Goal: Task Accomplishment & Management: Use online tool/utility

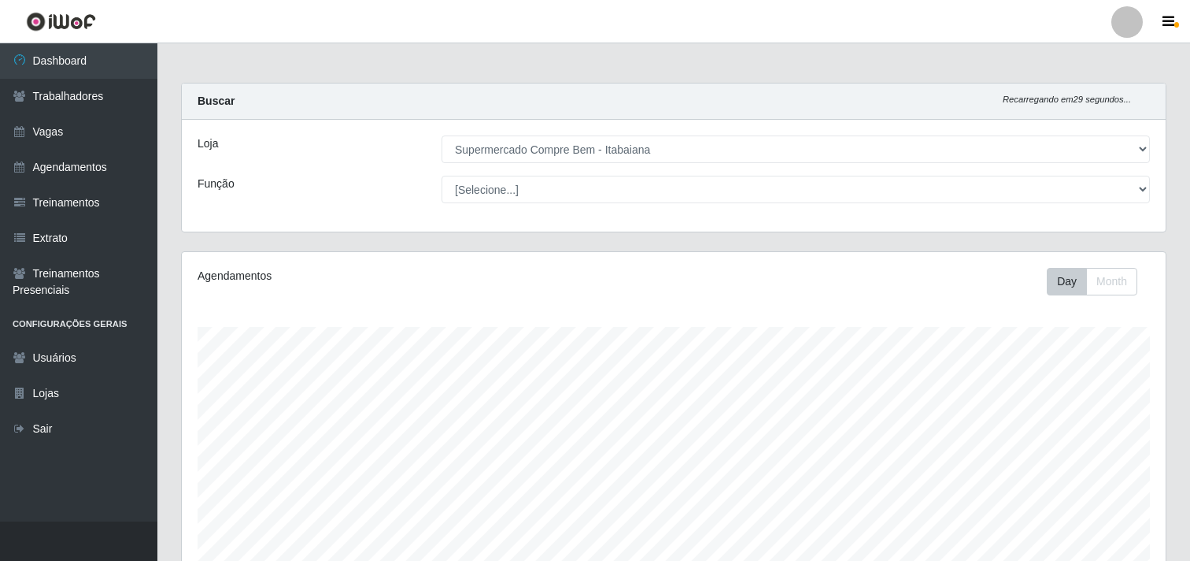
select select "264"
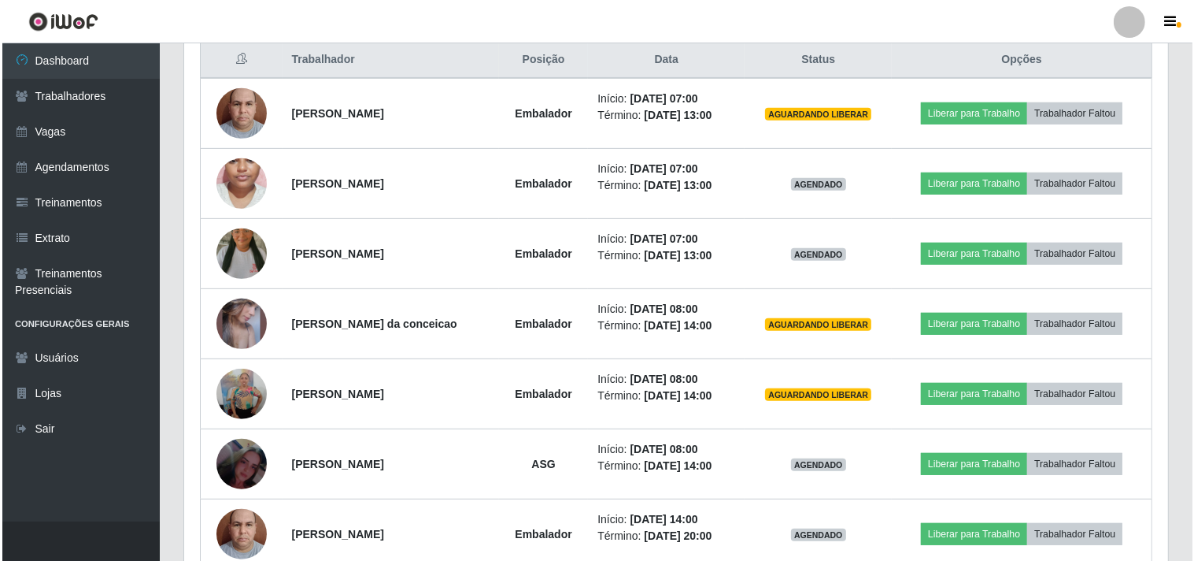
scroll to position [326, 984]
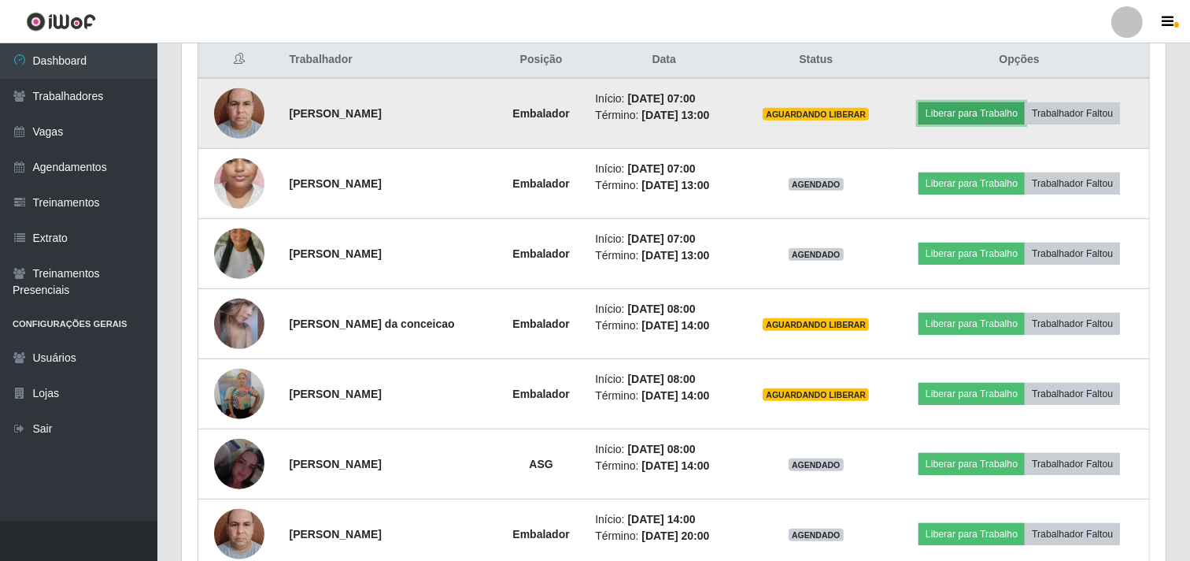
click at [965, 114] on button "Liberar para Trabalho" at bounding box center [972, 113] width 106 height 22
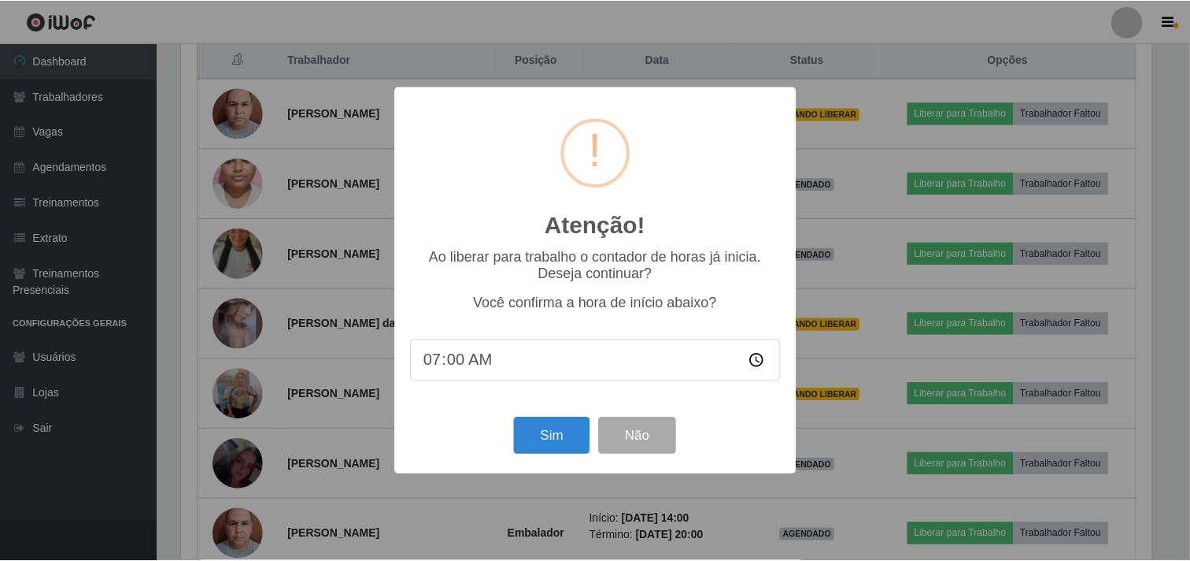
scroll to position [326, 974]
click at [563, 431] on button "Sim" at bounding box center [554, 435] width 76 height 37
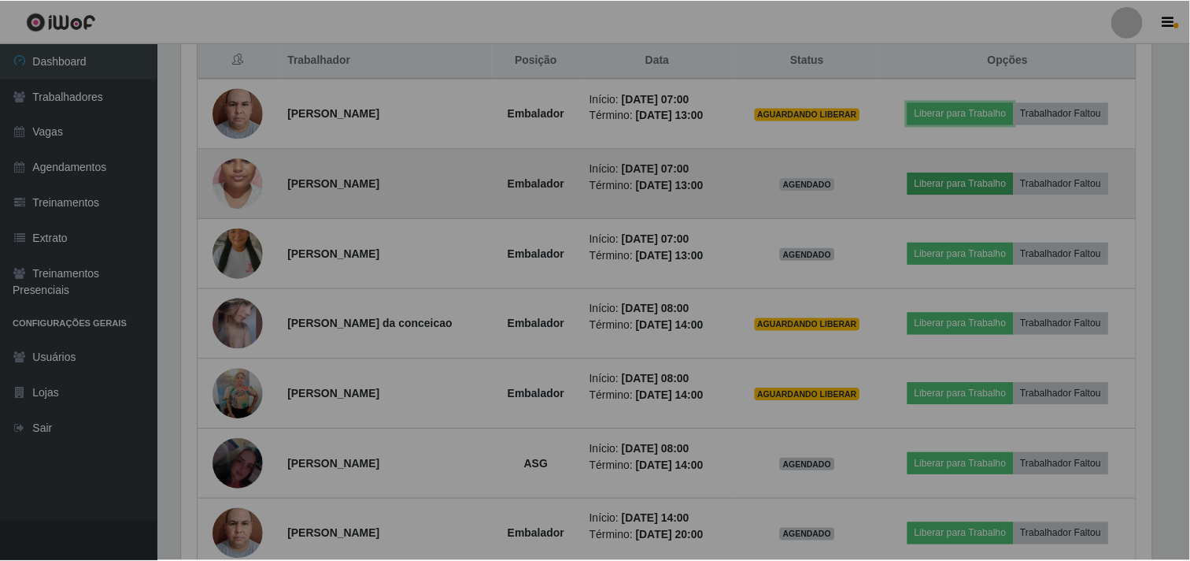
scroll to position [326, 984]
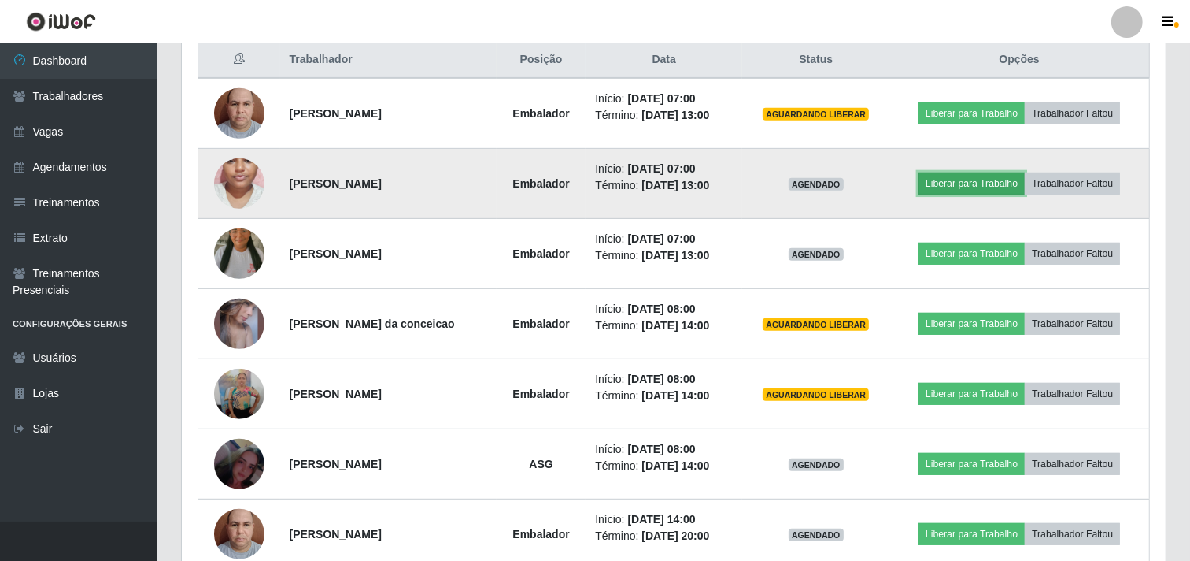
click at [968, 187] on button "Liberar para Trabalho" at bounding box center [972, 183] width 106 height 22
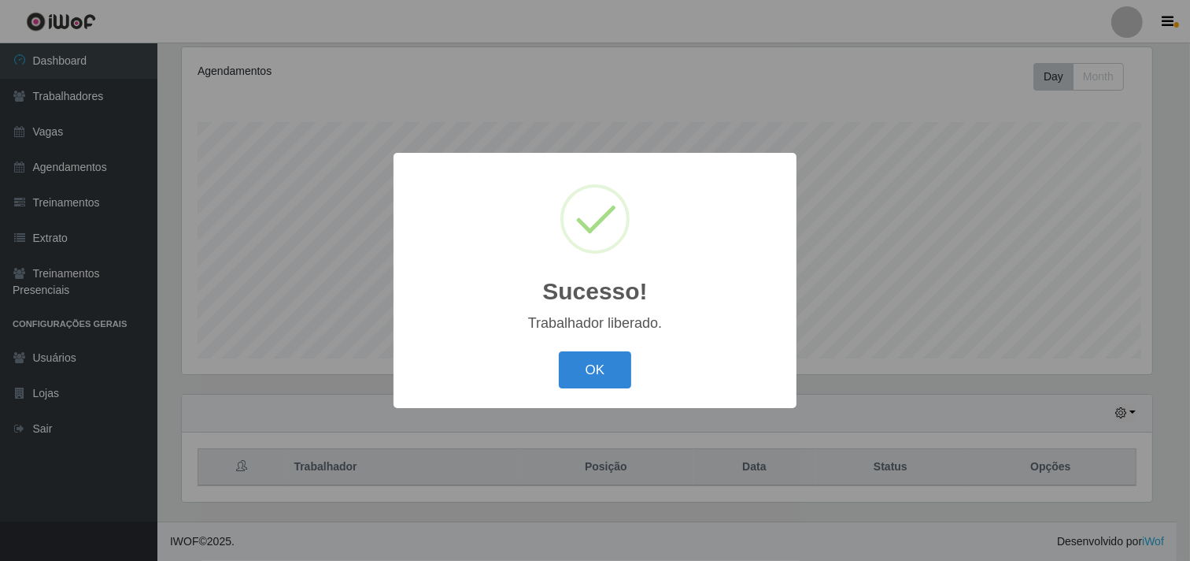
scroll to position [205, 0]
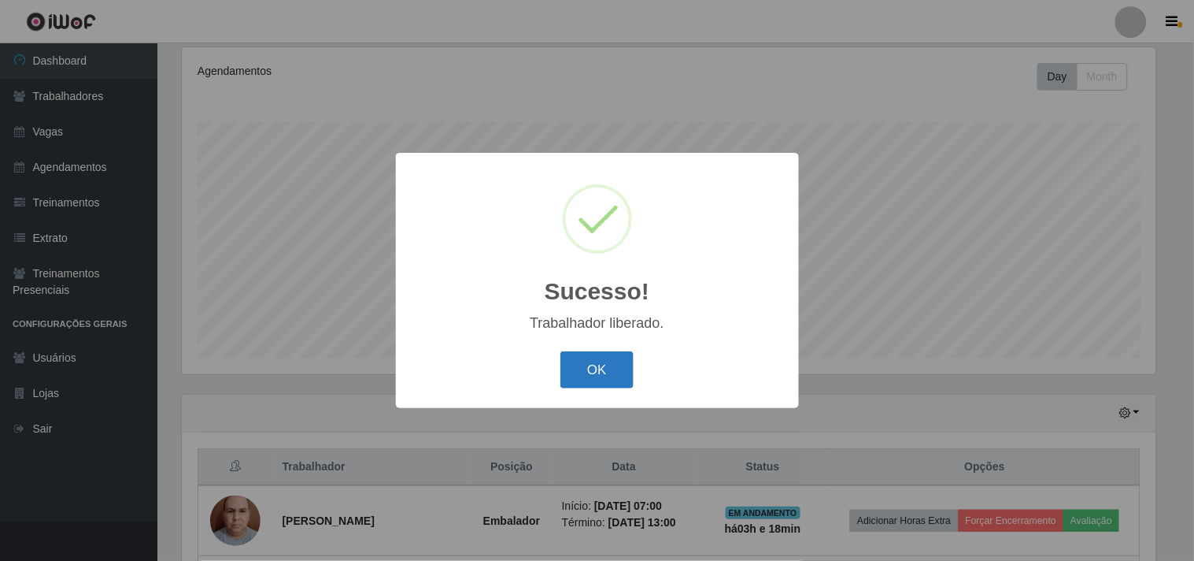
click at [589, 373] on button "OK" at bounding box center [597, 369] width 73 height 37
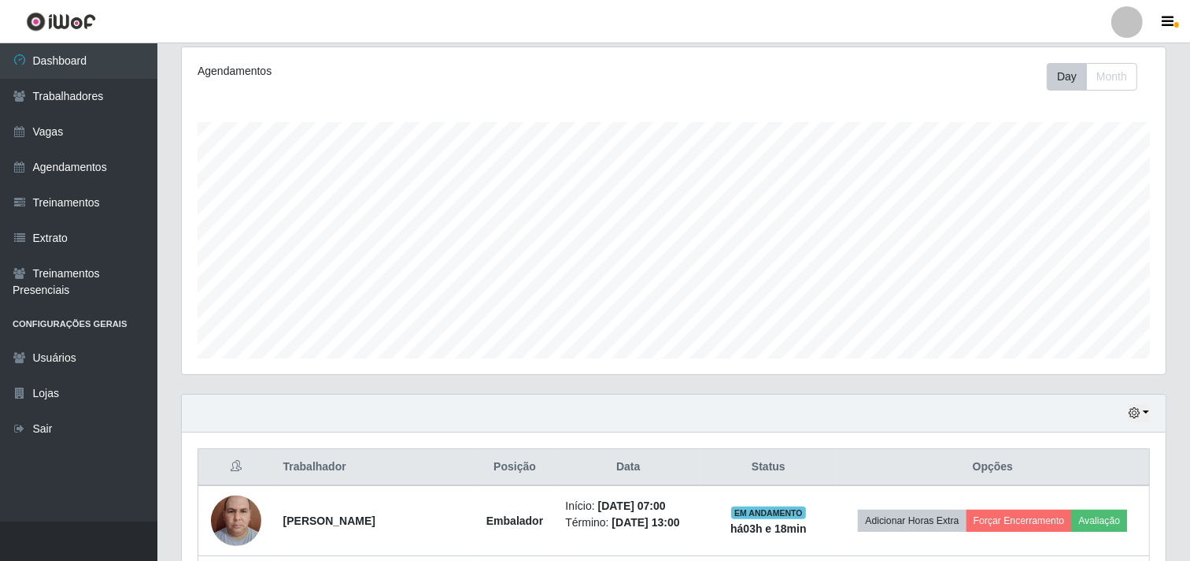
scroll to position [554, 0]
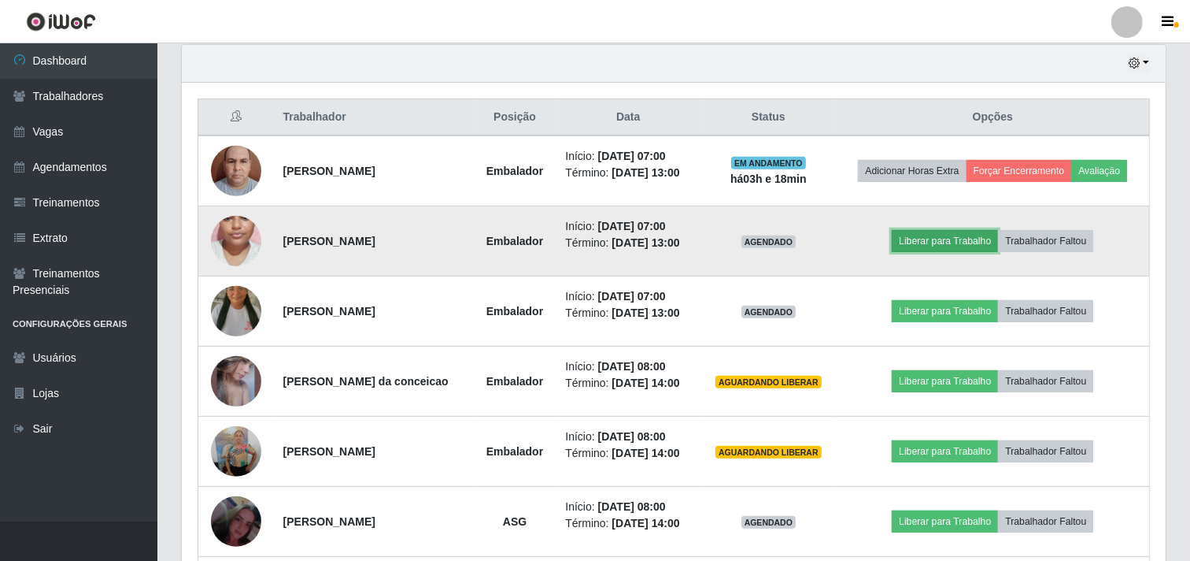
click at [926, 244] on button "Liberar para Trabalho" at bounding box center [945, 241] width 106 height 22
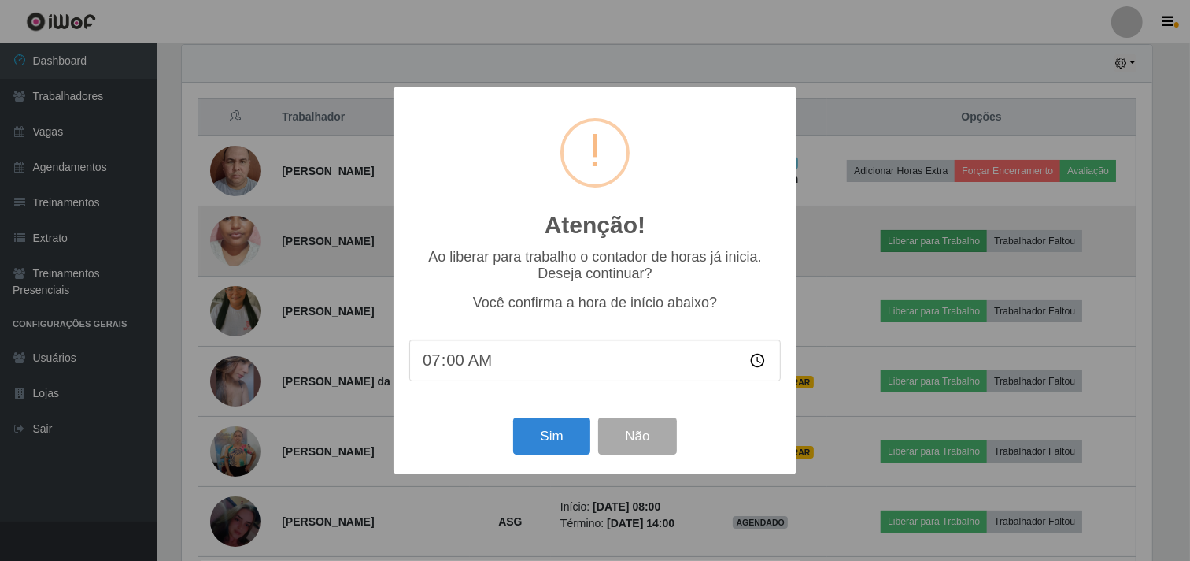
scroll to position [326, 974]
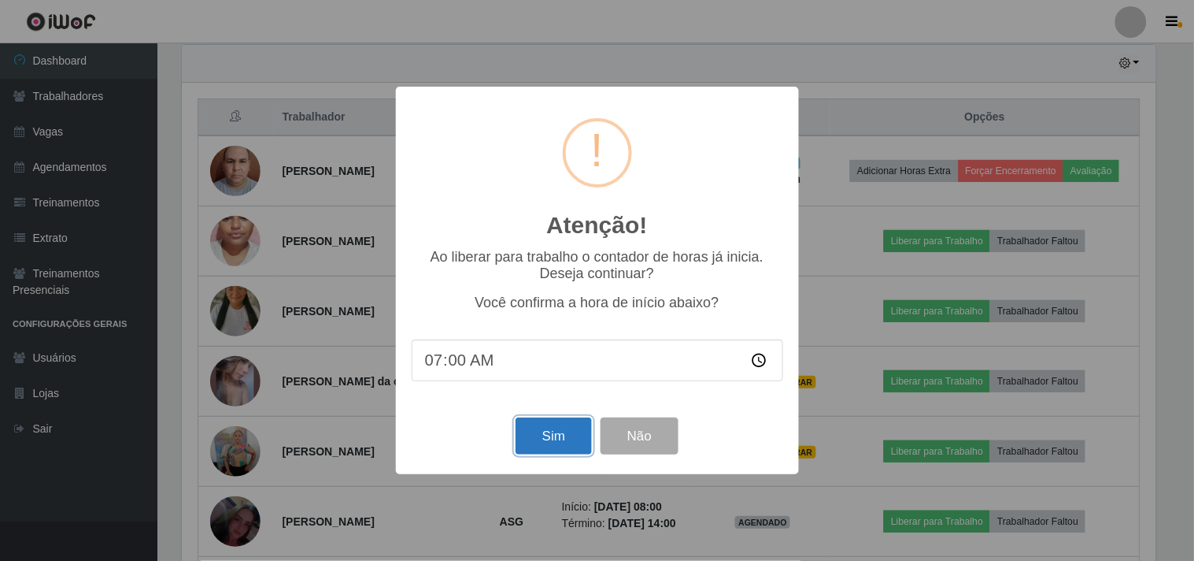
click at [565, 436] on button "Sim" at bounding box center [554, 435] width 76 height 37
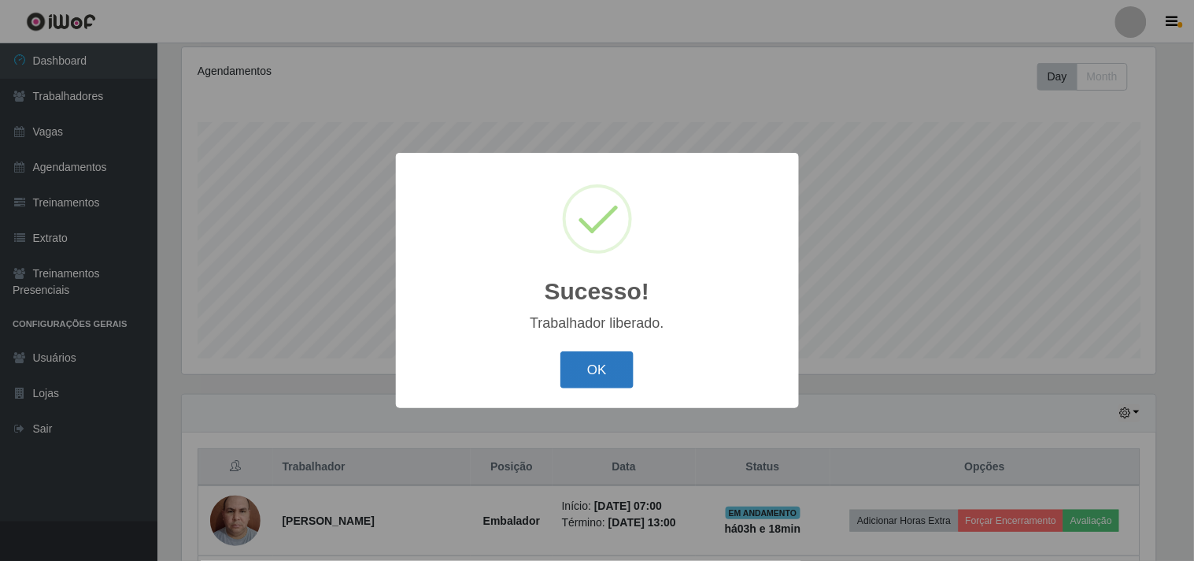
click at [583, 363] on button "OK" at bounding box center [597, 369] width 73 height 37
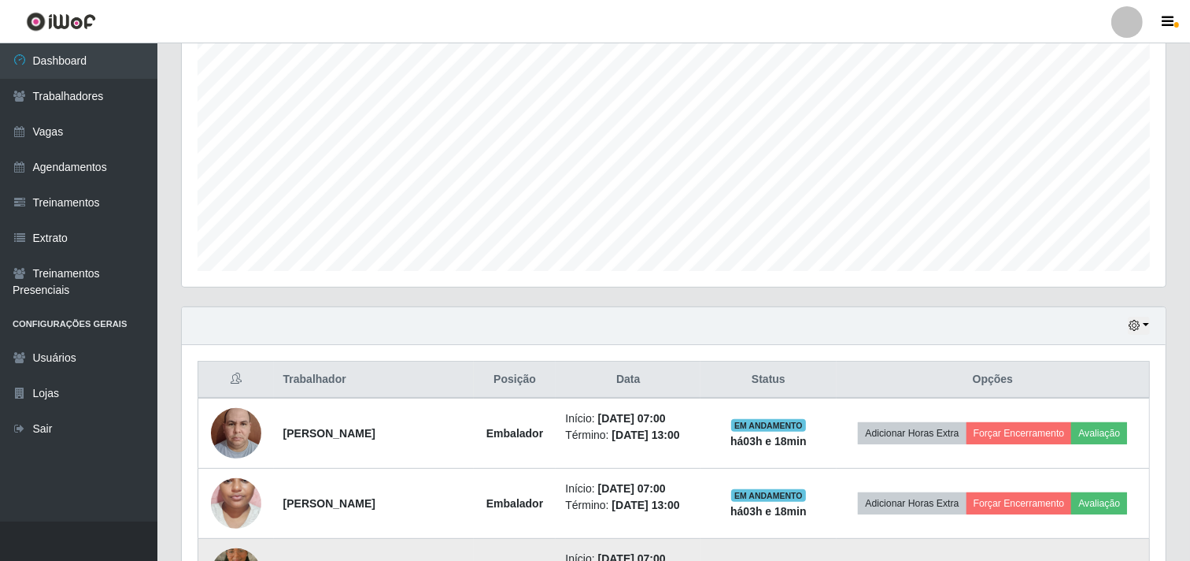
scroll to position [467, 0]
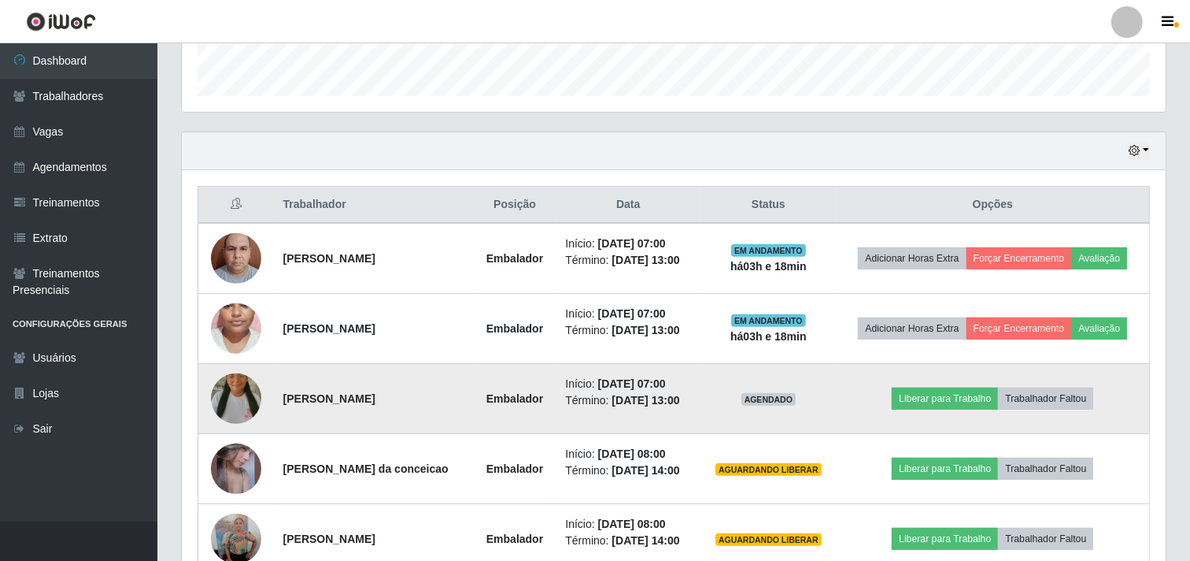
click at [945, 386] on td "Liberar para Trabalho Trabalhador Faltou" at bounding box center [993, 399] width 313 height 70
click at [930, 397] on button "Liberar para Trabalho" at bounding box center [945, 398] width 106 height 22
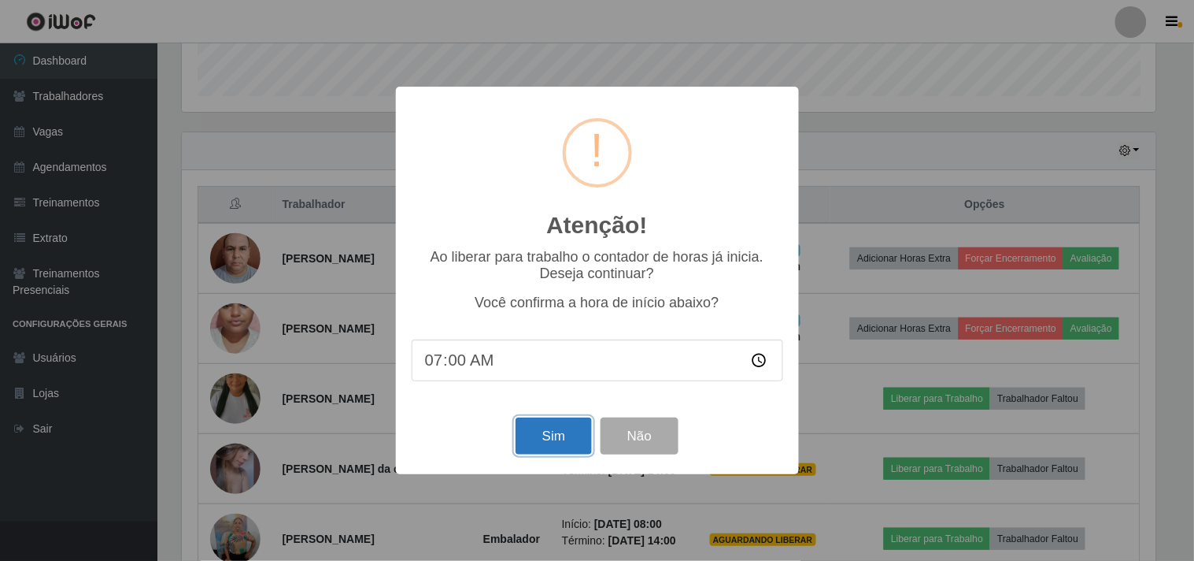
click at [530, 433] on button "Sim" at bounding box center [554, 435] width 76 height 37
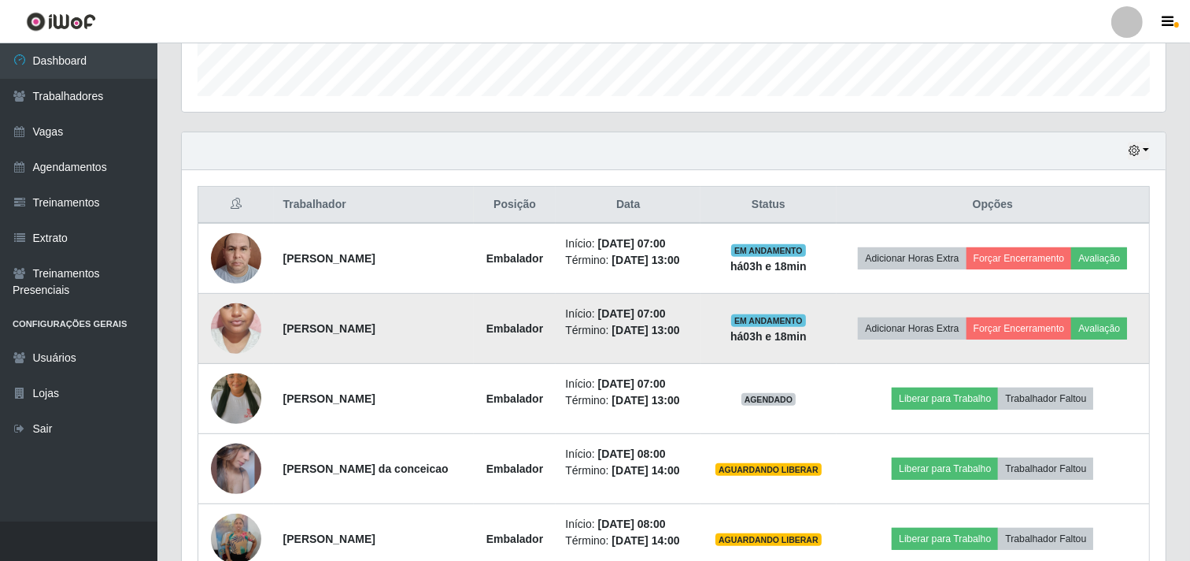
scroll to position [0, 0]
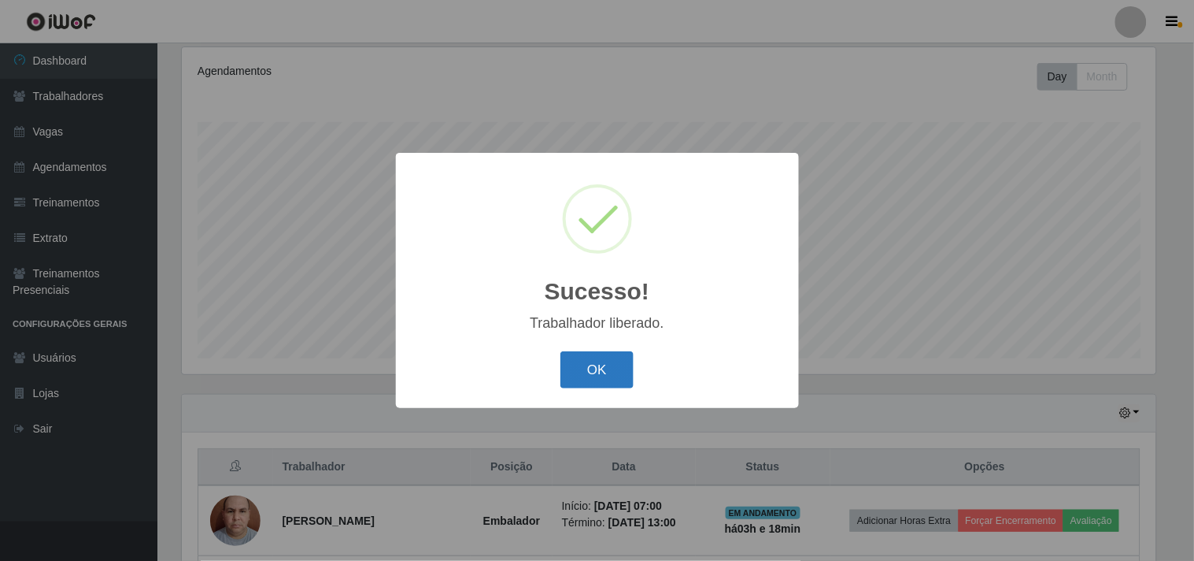
click at [573, 364] on button "OK" at bounding box center [597, 369] width 73 height 37
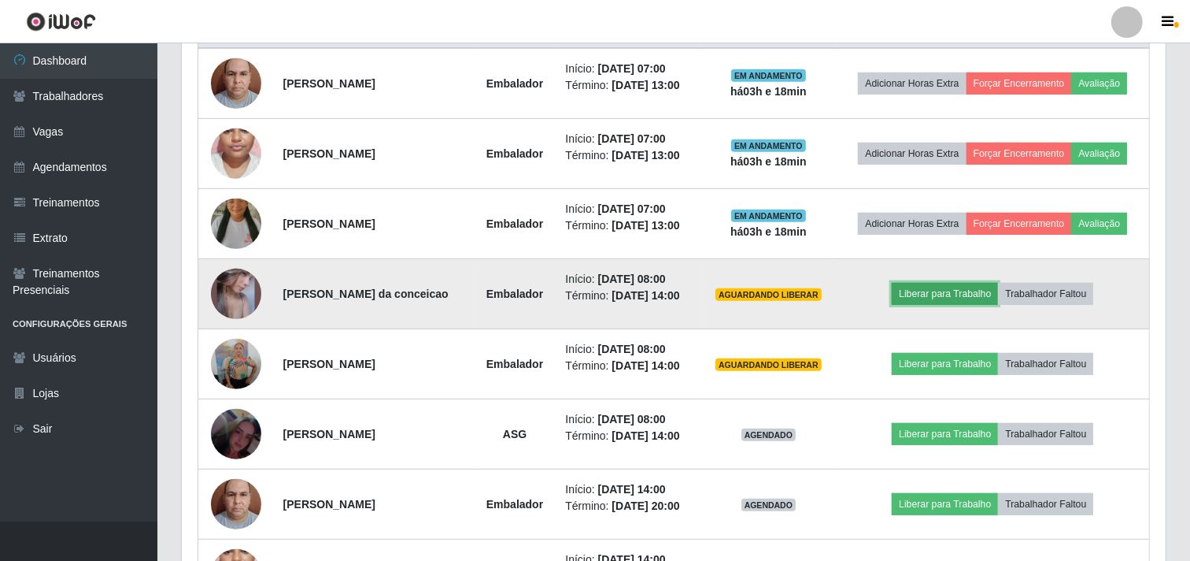
click at [933, 292] on button "Liberar para Trabalho" at bounding box center [945, 294] width 106 height 22
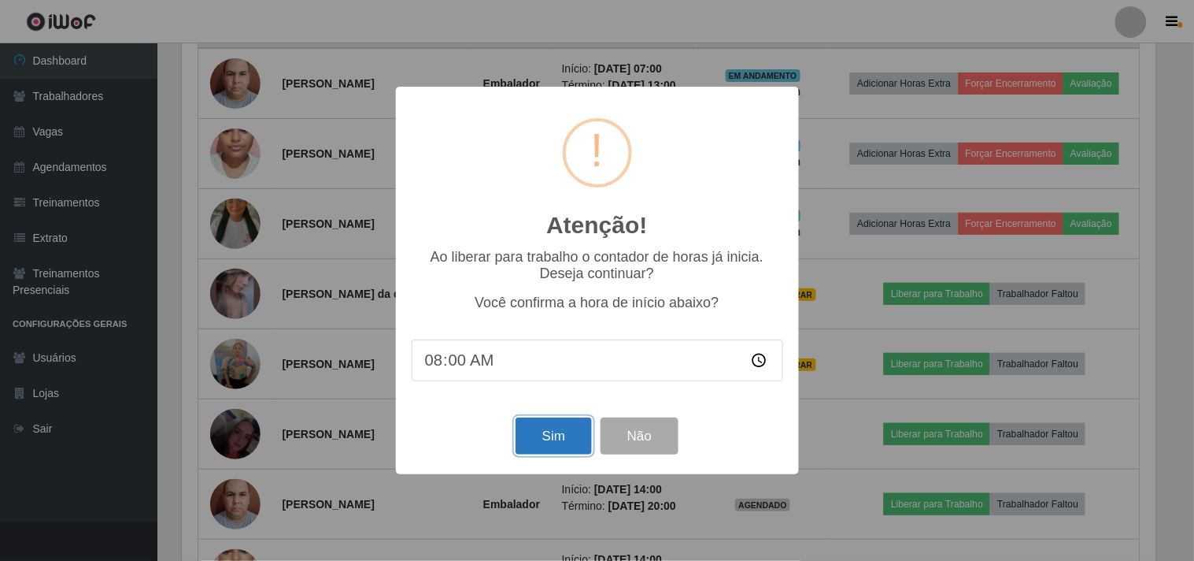
click at [545, 430] on button "Sim" at bounding box center [554, 435] width 76 height 37
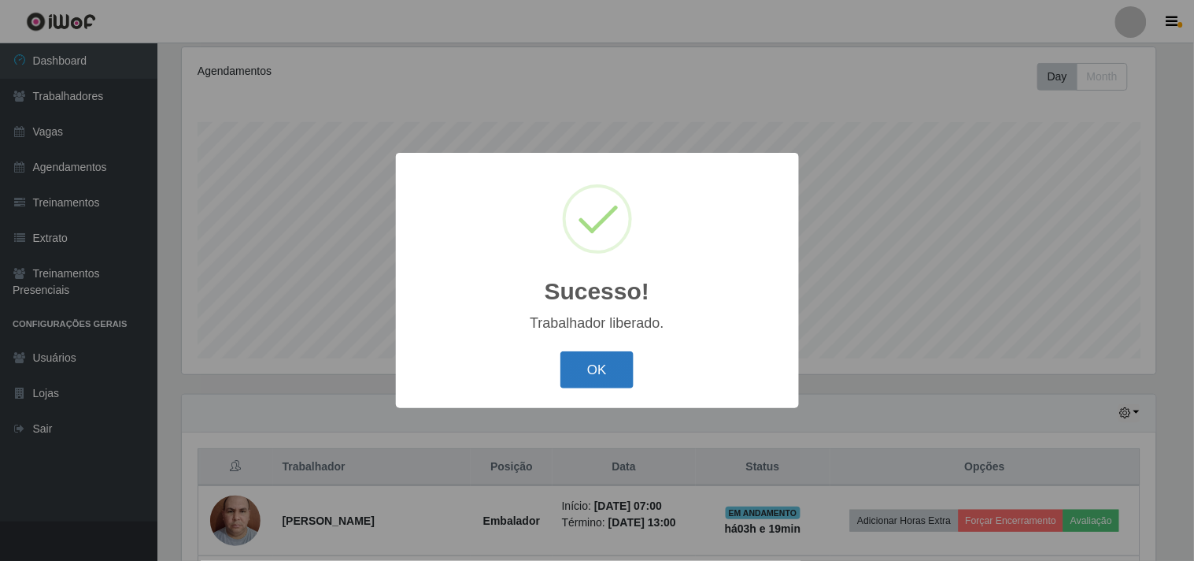
click at [598, 370] on button "OK" at bounding box center [597, 369] width 73 height 37
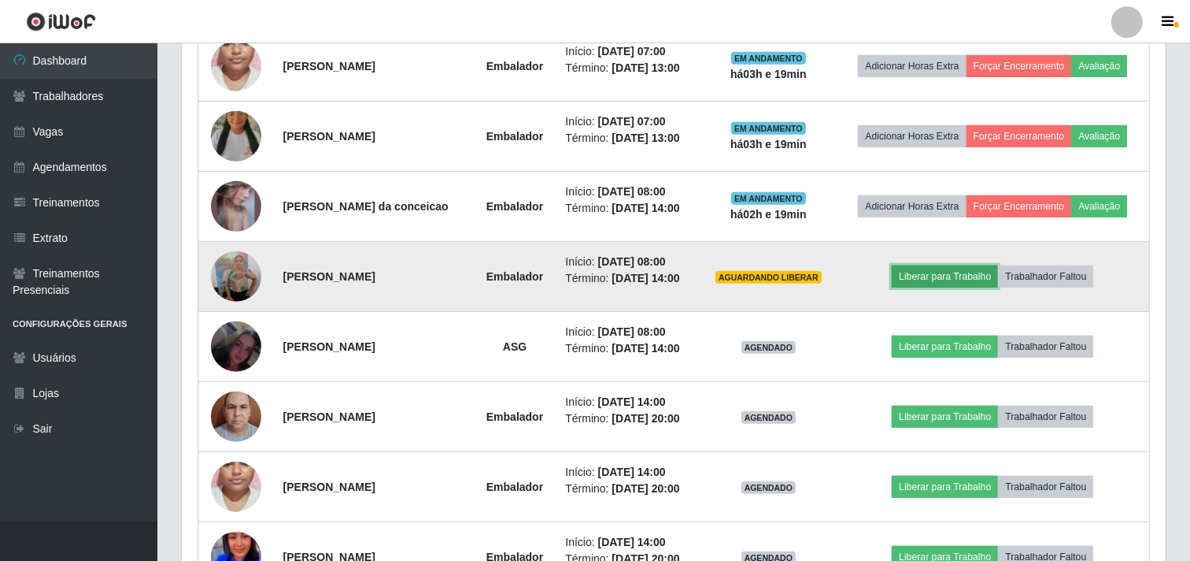
click at [914, 278] on button "Liberar para Trabalho" at bounding box center [945, 276] width 106 height 22
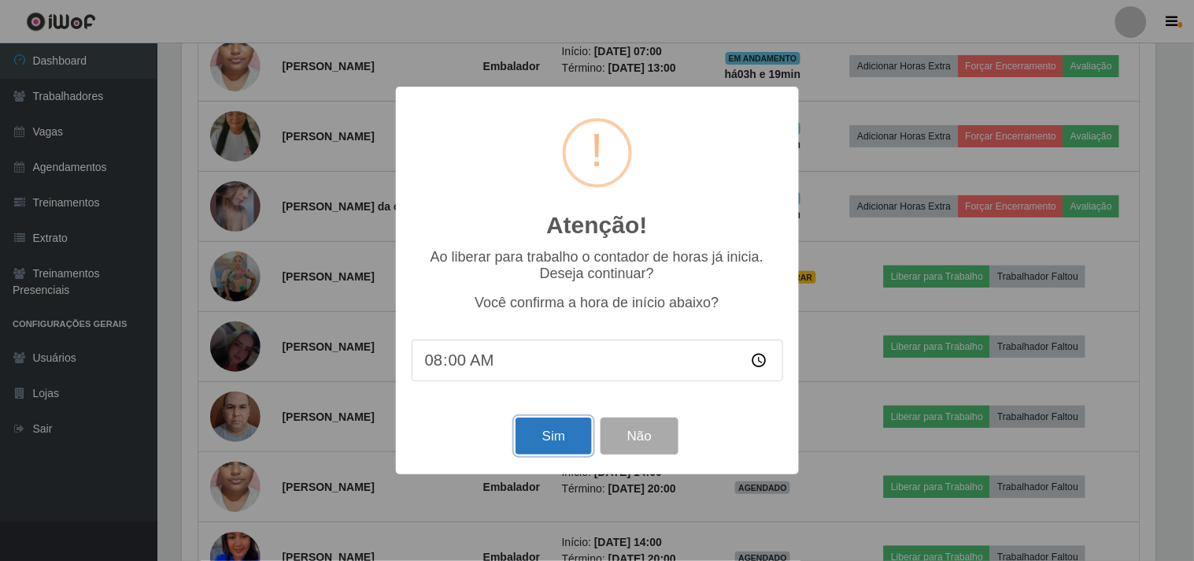
click at [544, 438] on button "Sim" at bounding box center [554, 435] width 76 height 37
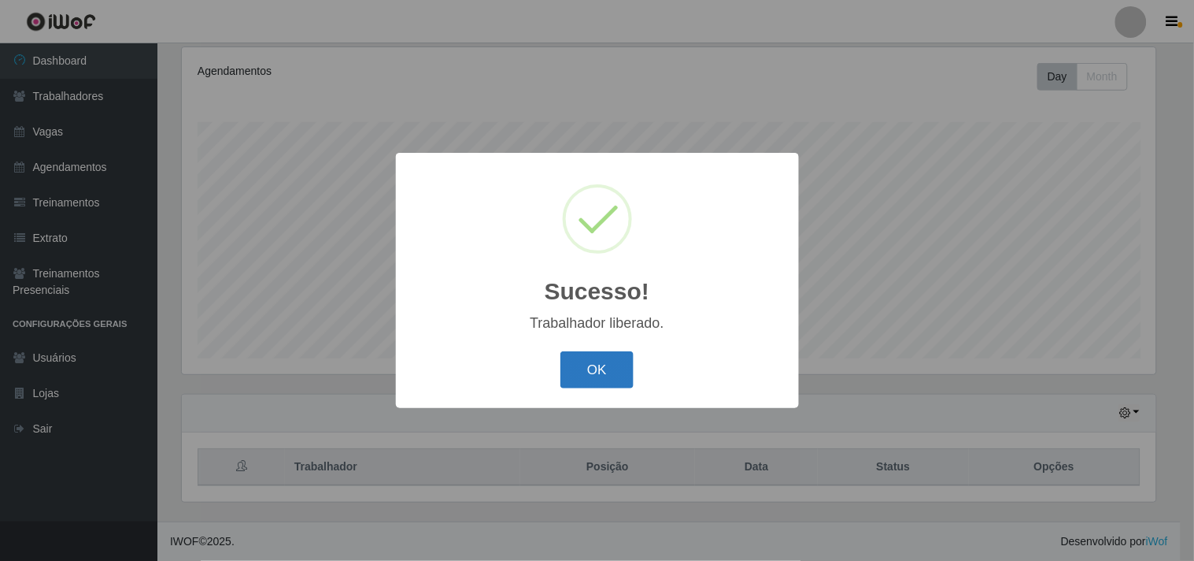
click at [603, 360] on button "OK" at bounding box center [597, 369] width 73 height 37
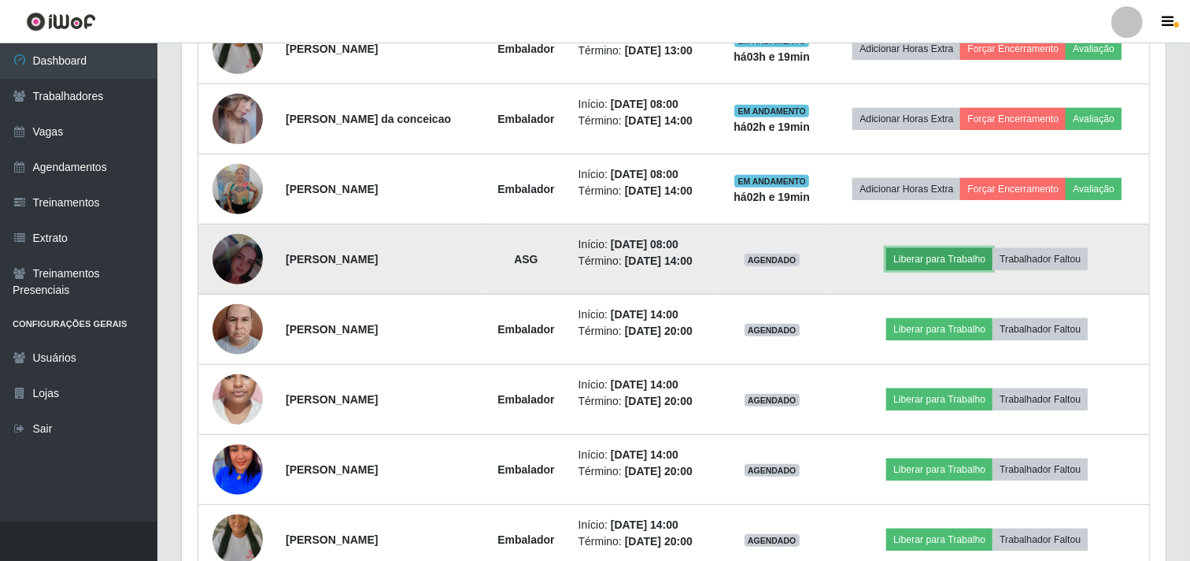
click at [906, 254] on button "Liberar para Trabalho" at bounding box center [939, 259] width 106 height 22
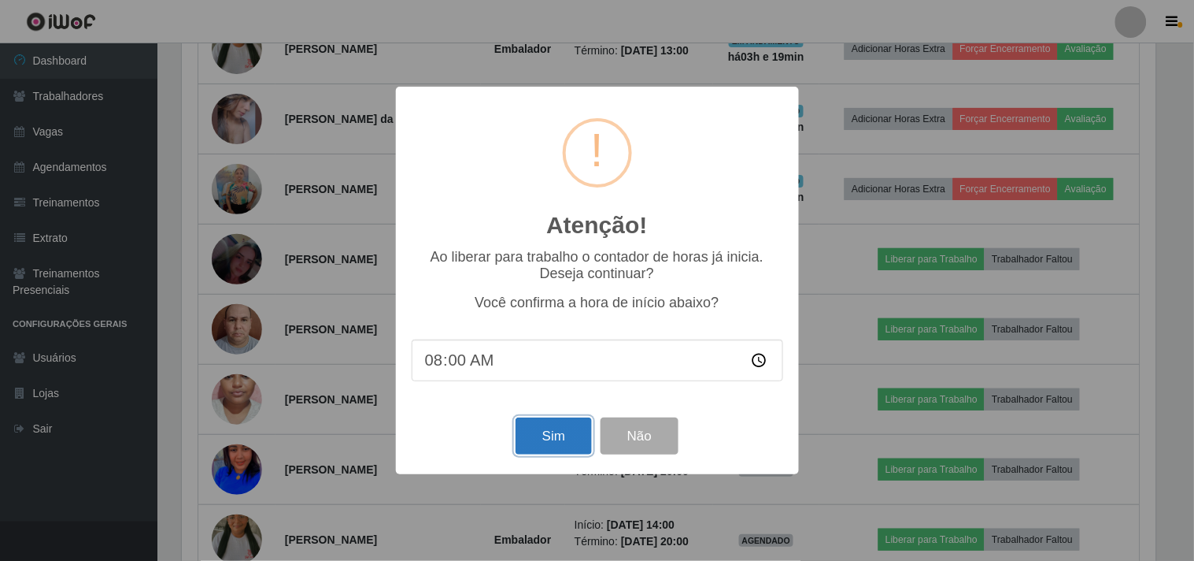
click at [572, 436] on button "Sim" at bounding box center [554, 435] width 76 height 37
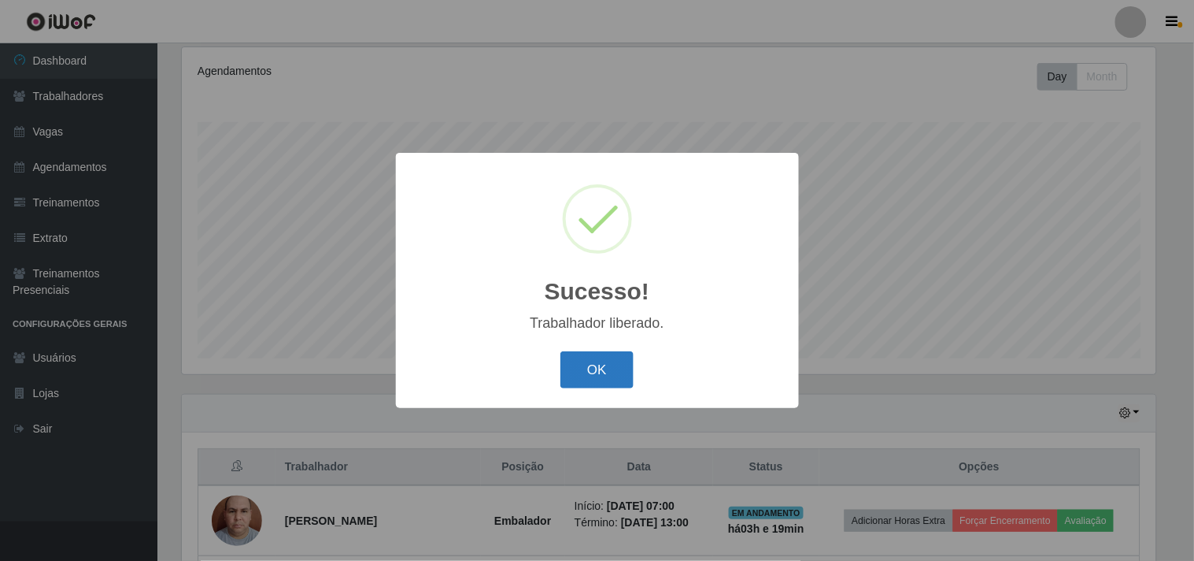
click at [600, 387] on button "OK" at bounding box center [597, 369] width 73 height 37
